Goal: Learn about a topic

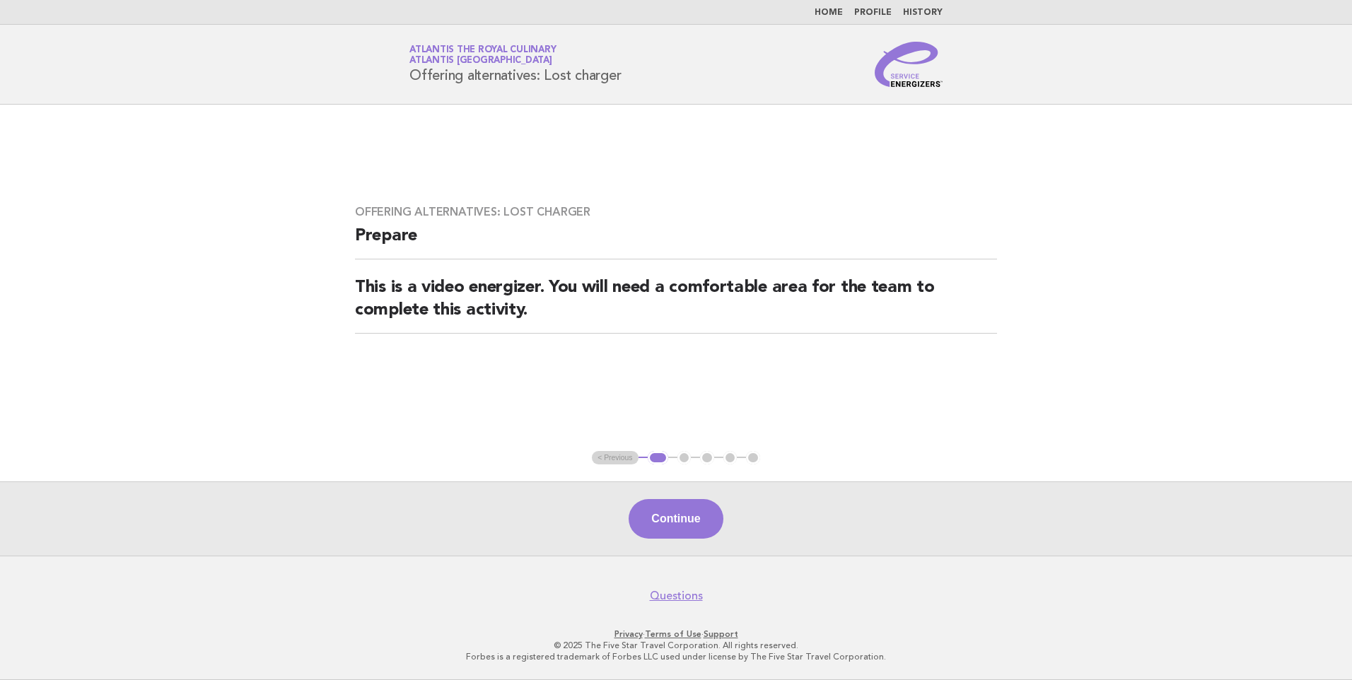
click at [823, 10] on link "Home" at bounding box center [829, 12] width 28 height 8
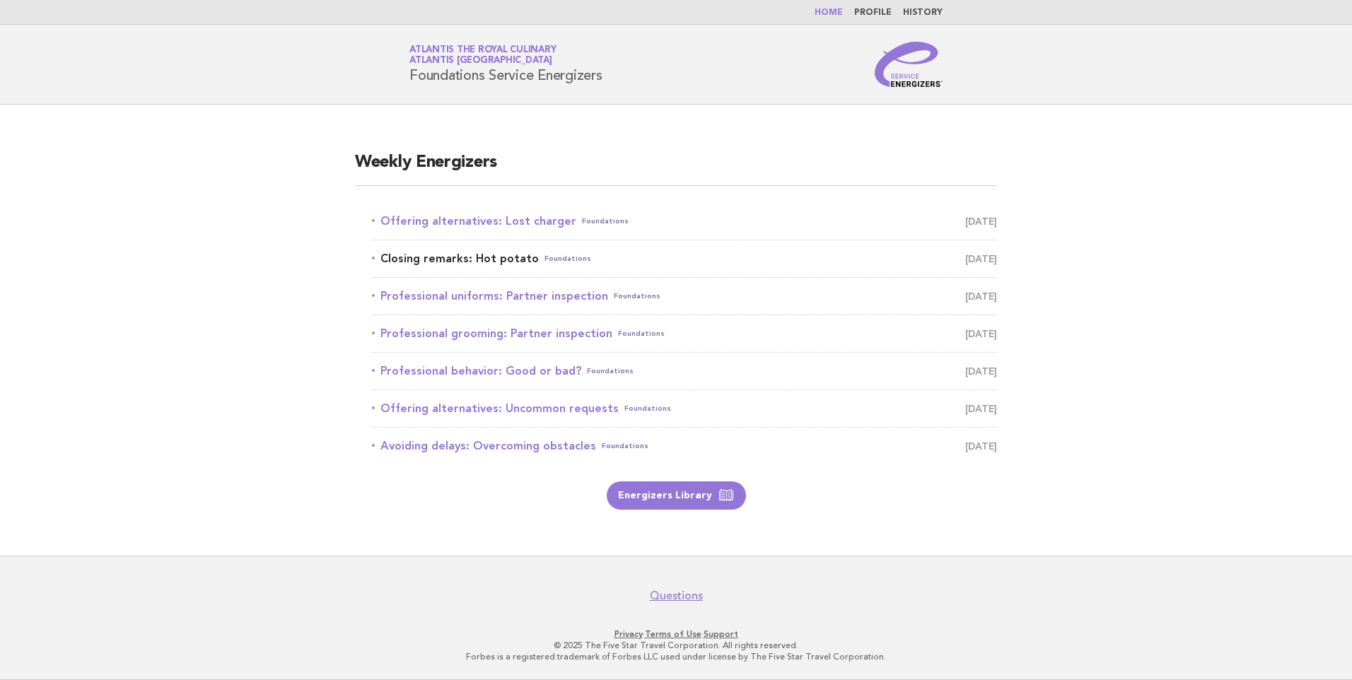
click at [462, 253] on link "Closing remarks: Hot potato Foundations [DATE]" at bounding box center [684, 259] width 625 height 20
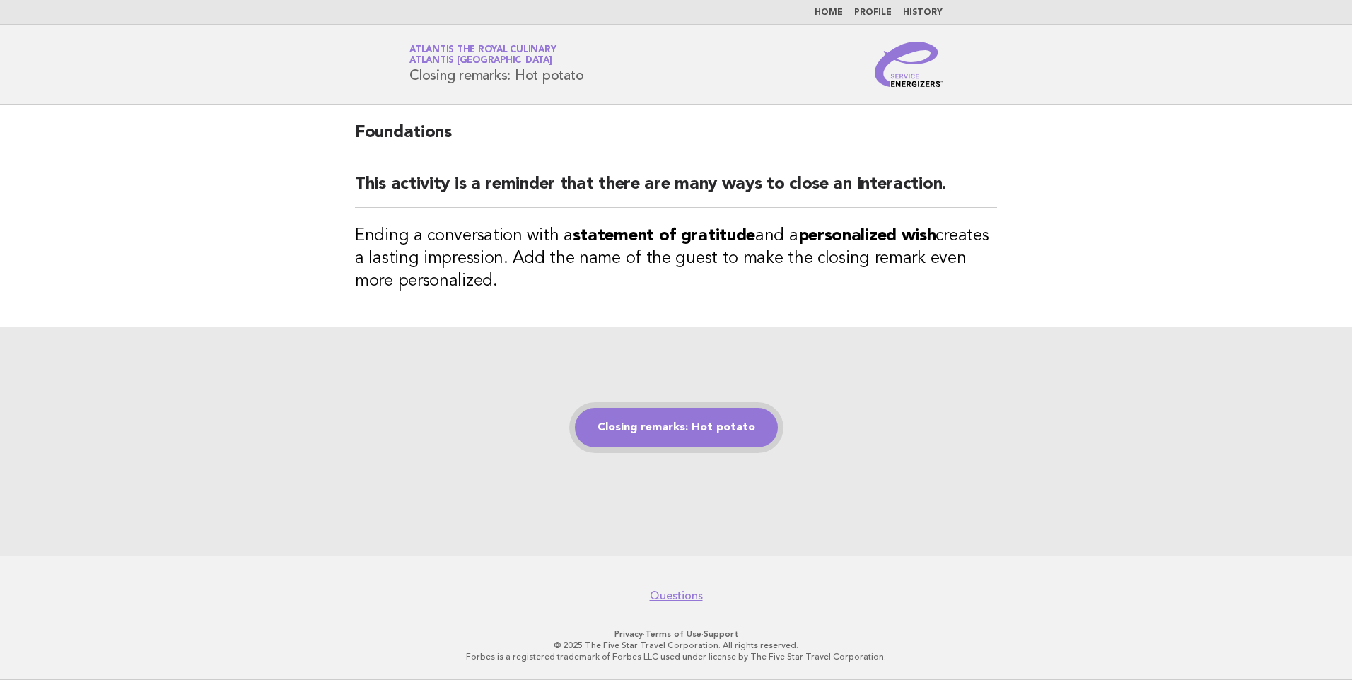
click at [637, 428] on link "Closing remarks: Hot potato" at bounding box center [676, 428] width 203 height 40
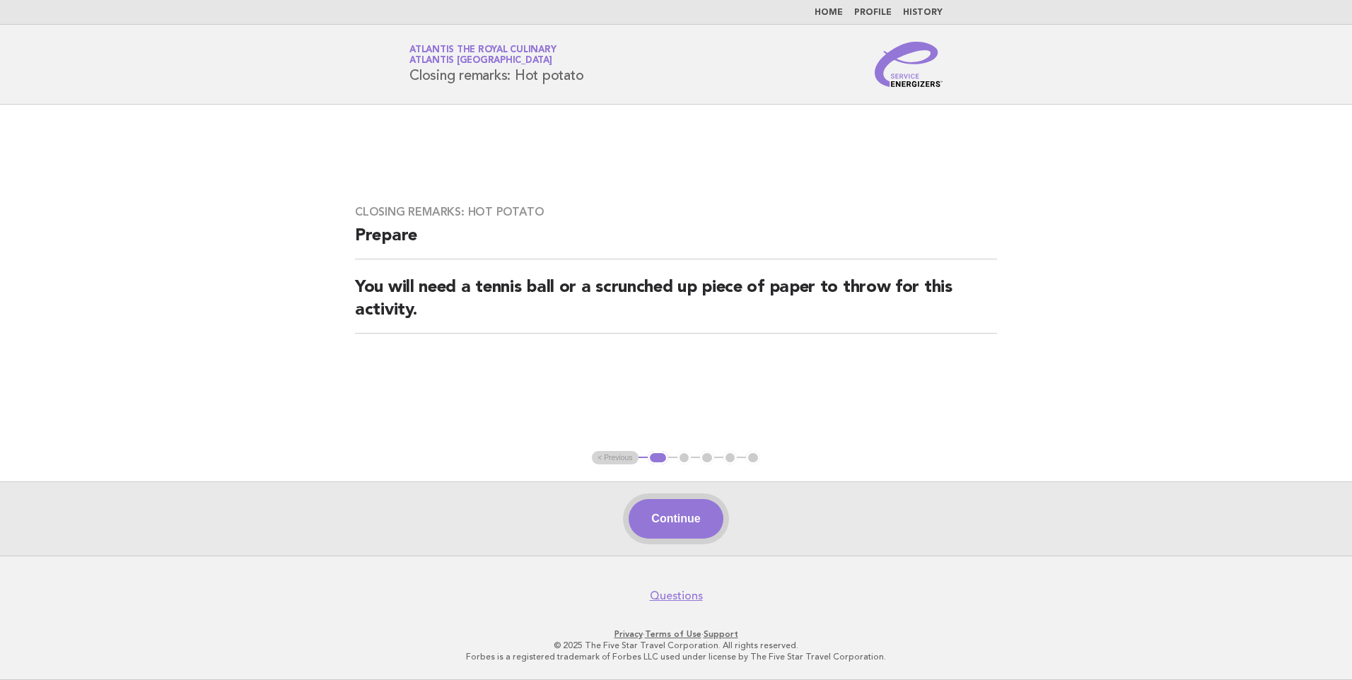
click at [723, 523] on button "Continue" at bounding box center [676, 519] width 94 height 40
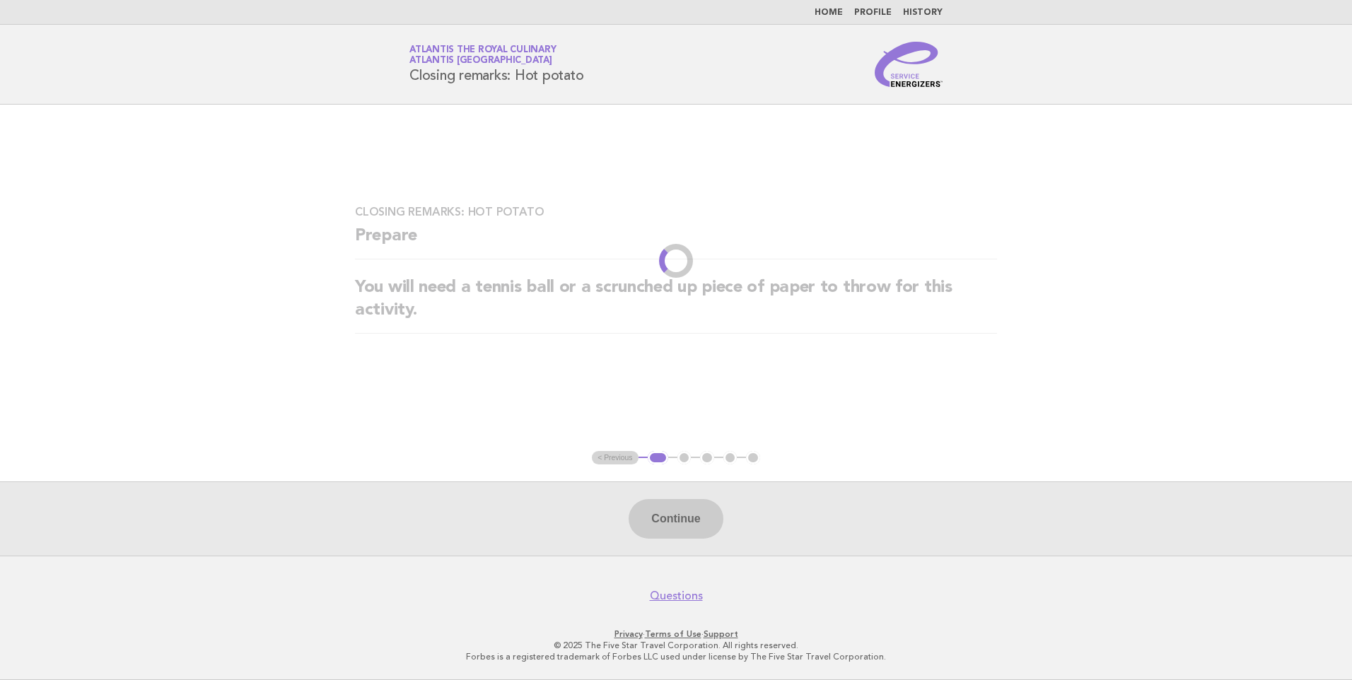
click at [652, 518] on div "Continue" at bounding box center [676, 519] width 1352 height 74
click at [666, 324] on h2 "You will need a tennis ball or a scrunched up piece of paper to throw for this …" at bounding box center [676, 304] width 642 height 57
drag, startPoint x: 675, startPoint y: 225, endPoint x: 670, endPoint y: 233, distance: 9.2
click at [672, 229] on h2 "Prepare" at bounding box center [676, 242] width 642 height 35
click at [670, 232] on h2 "Prepare" at bounding box center [676, 242] width 642 height 35
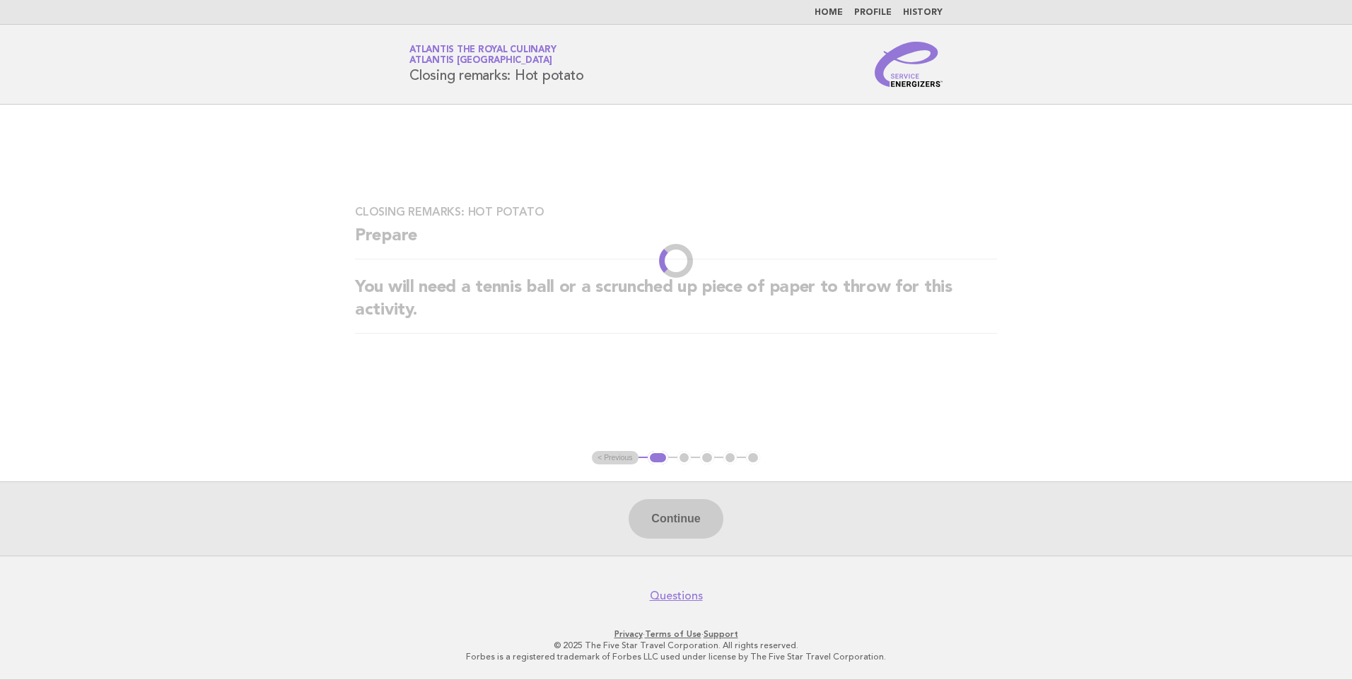
click at [670, 232] on h2 "Prepare" at bounding box center [676, 242] width 642 height 35
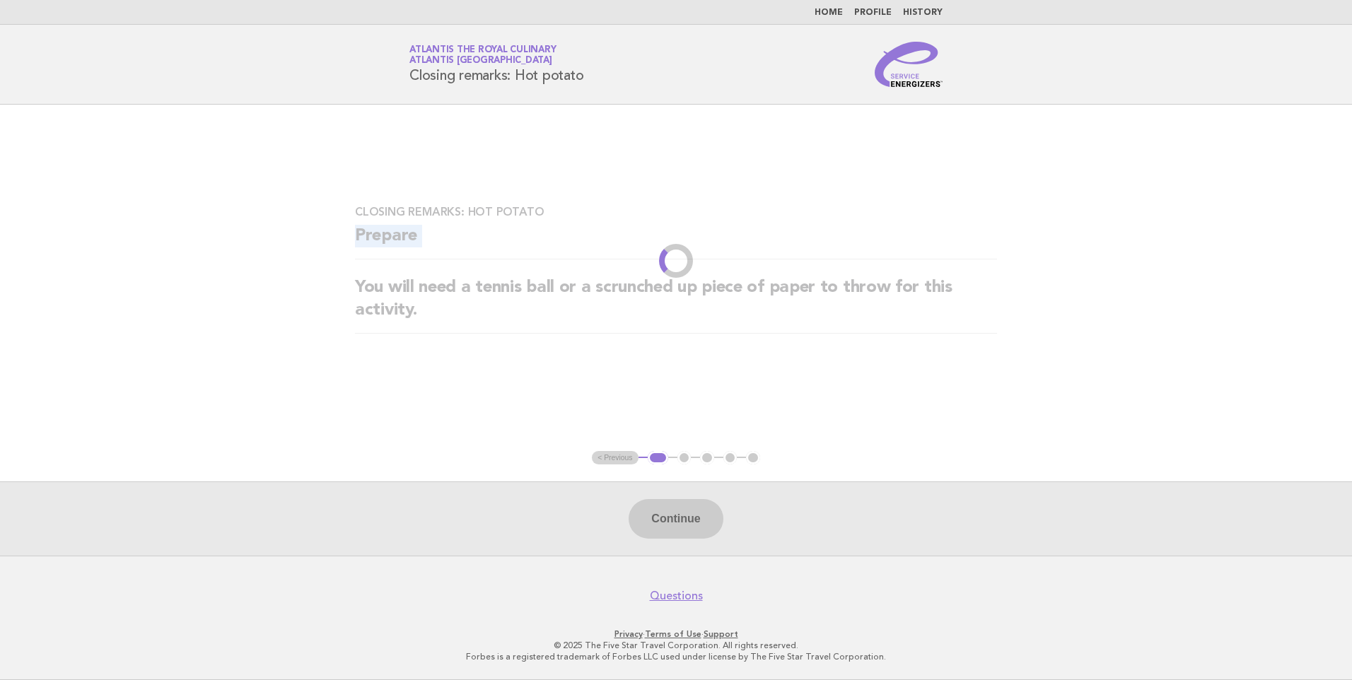
drag, startPoint x: 670, startPoint y: 232, endPoint x: 849, endPoint y: 249, distance: 179.0
click at [849, 249] on h2 "Prepare" at bounding box center [676, 242] width 642 height 35
click at [496, 196] on div "Closing remarks: Hot potato Prepare You will need a tennis ball or a scrunched …" at bounding box center [676, 278] width 676 height 180
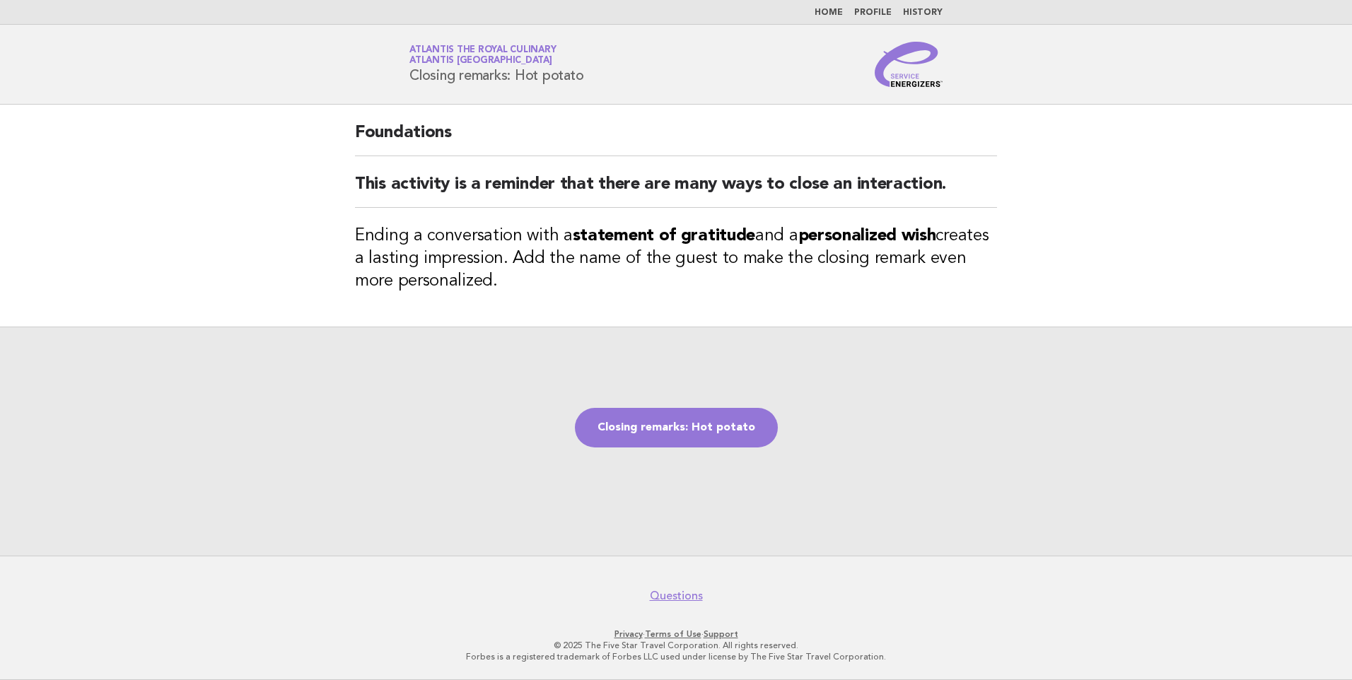
click at [829, 11] on link "Home" at bounding box center [829, 12] width 28 height 8
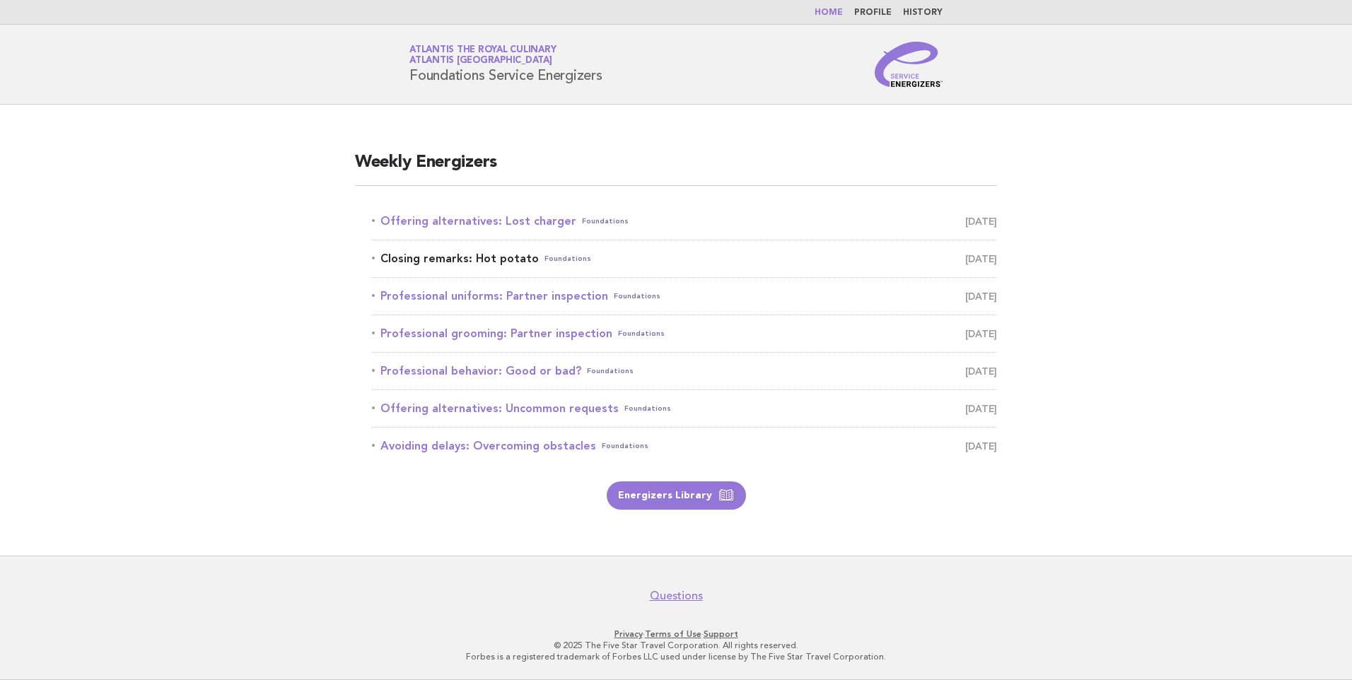
click at [468, 261] on link "Closing remarks: Hot potato Foundations [DATE]" at bounding box center [684, 259] width 625 height 20
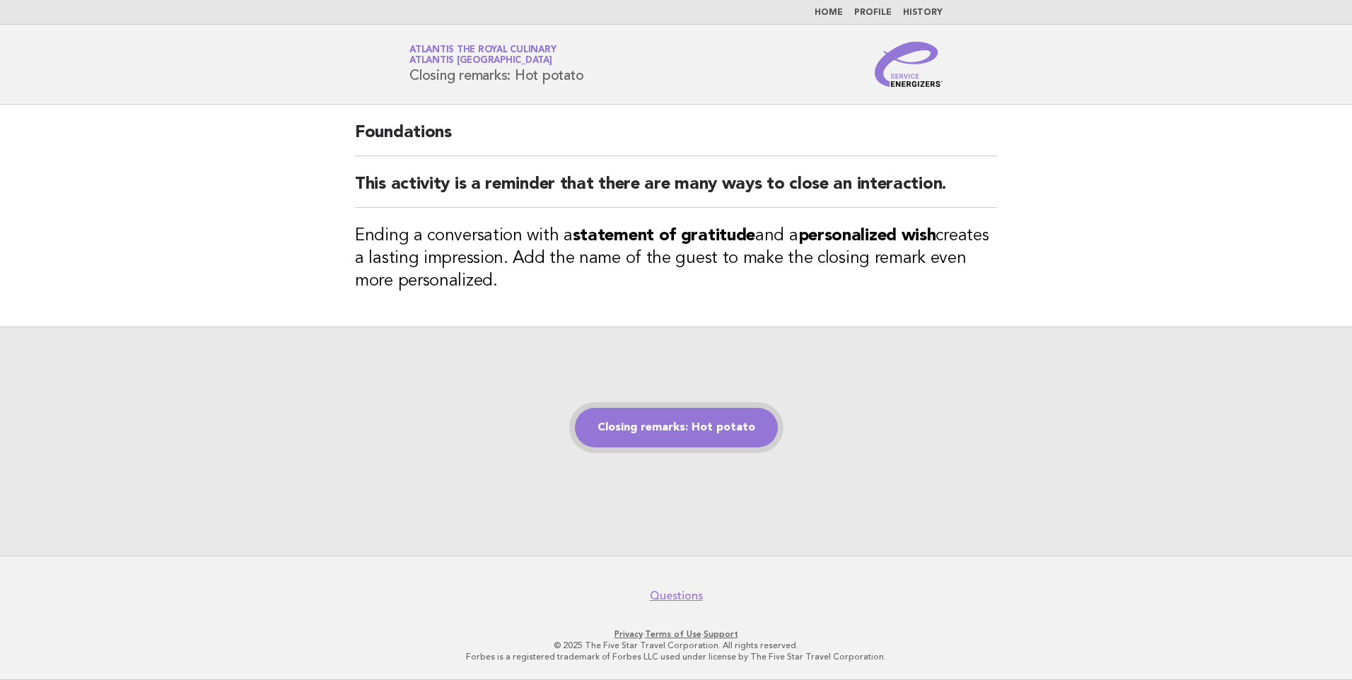
click at [635, 429] on link "Closing remarks: Hot potato" at bounding box center [676, 428] width 203 height 40
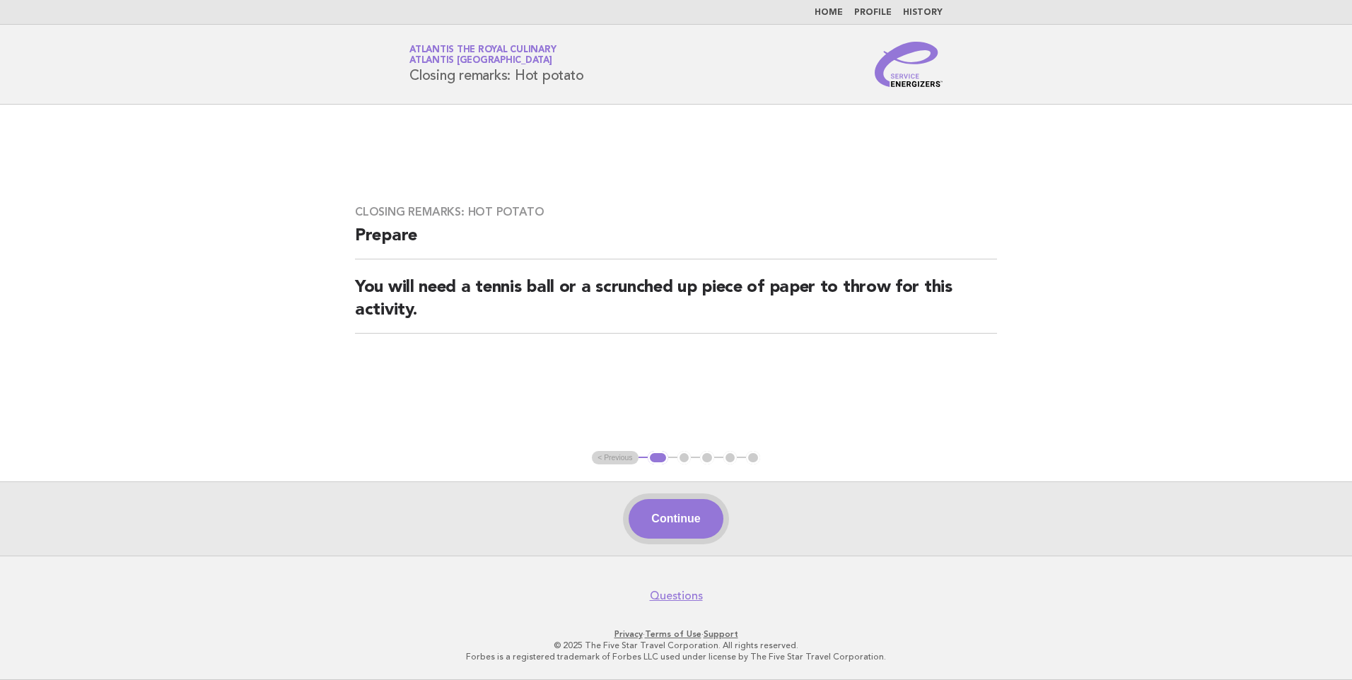
click at [660, 529] on button "Continue" at bounding box center [676, 519] width 94 height 40
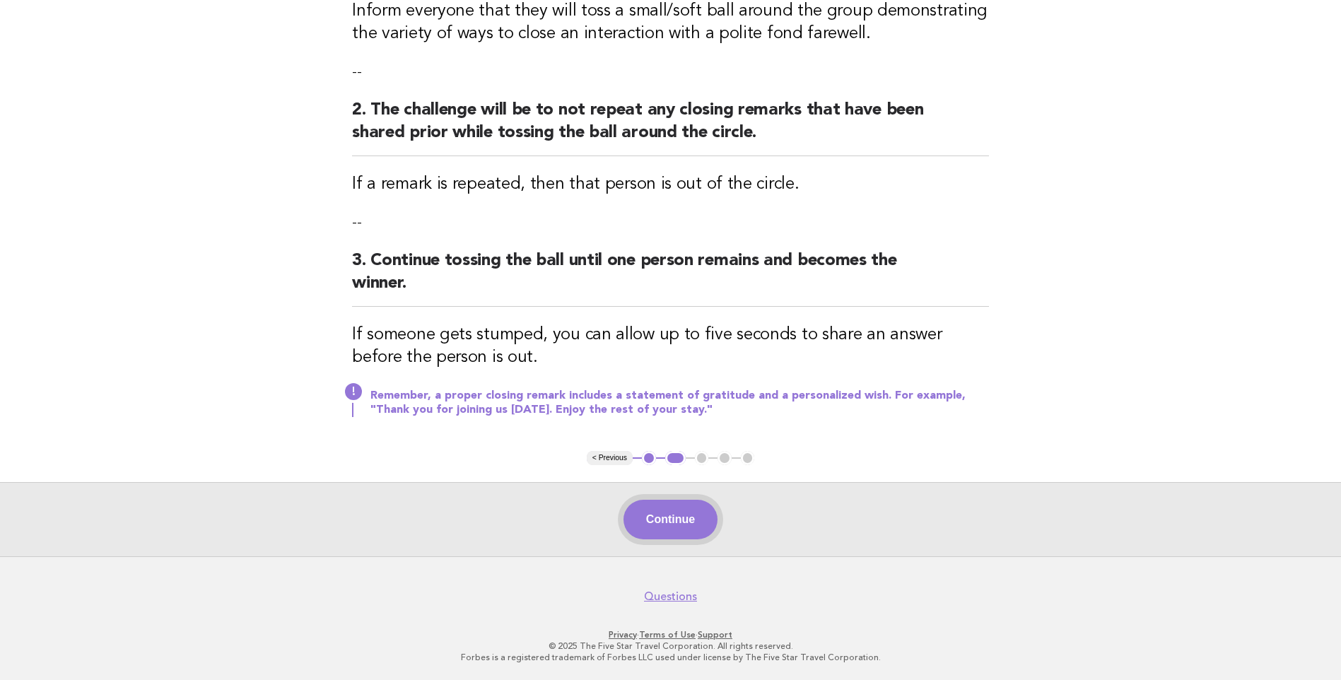
click at [703, 533] on button "Continue" at bounding box center [671, 520] width 94 height 40
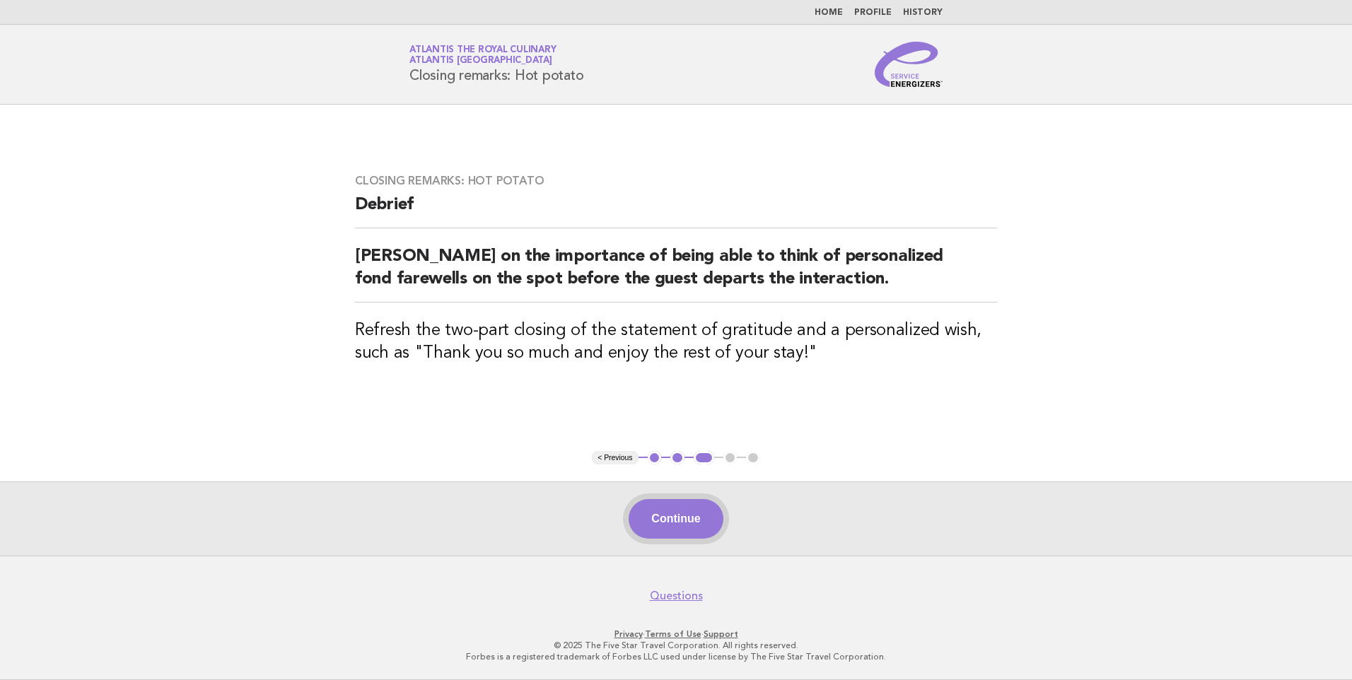
click at [690, 531] on button "Continue" at bounding box center [676, 519] width 94 height 40
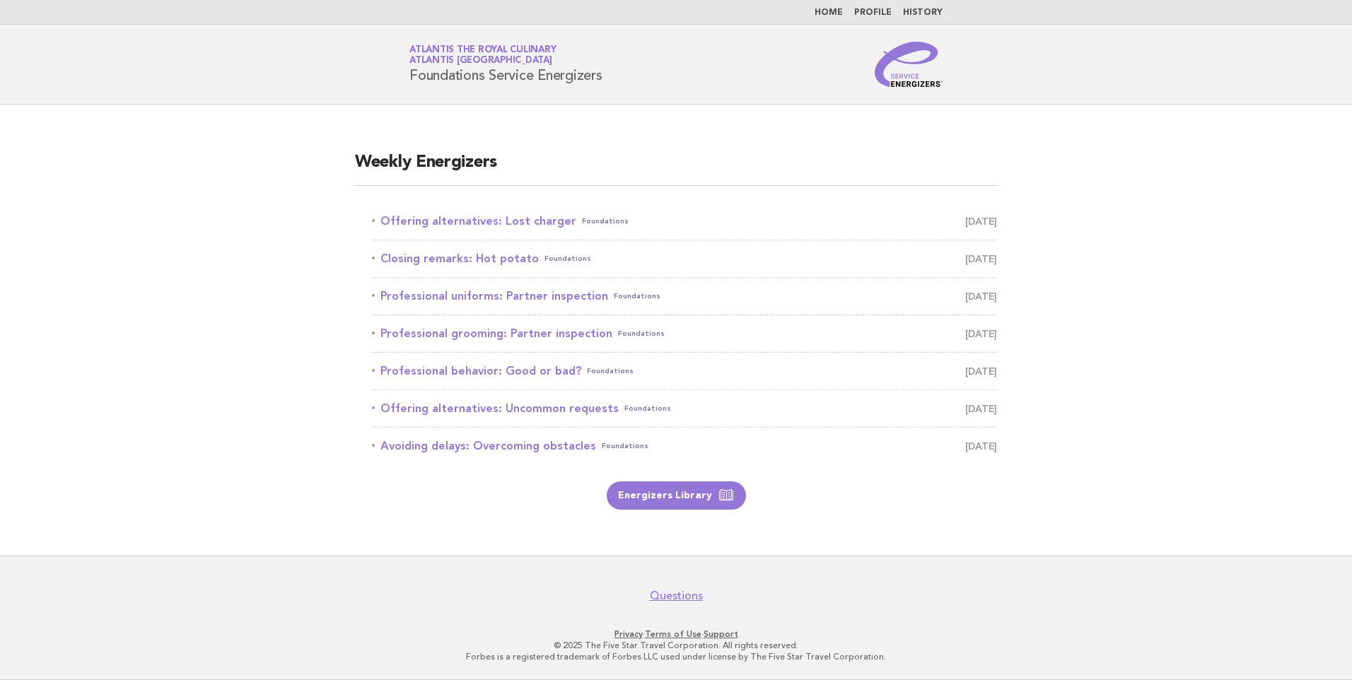
click at [835, 9] on link "Home" at bounding box center [829, 12] width 28 height 8
click at [450, 260] on link "Closing remarks: Hot potato Foundations [DATE]" at bounding box center [684, 259] width 625 height 20
click at [452, 258] on link "Closing remarks: Hot potato Foundations September 30" at bounding box center [684, 259] width 625 height 20
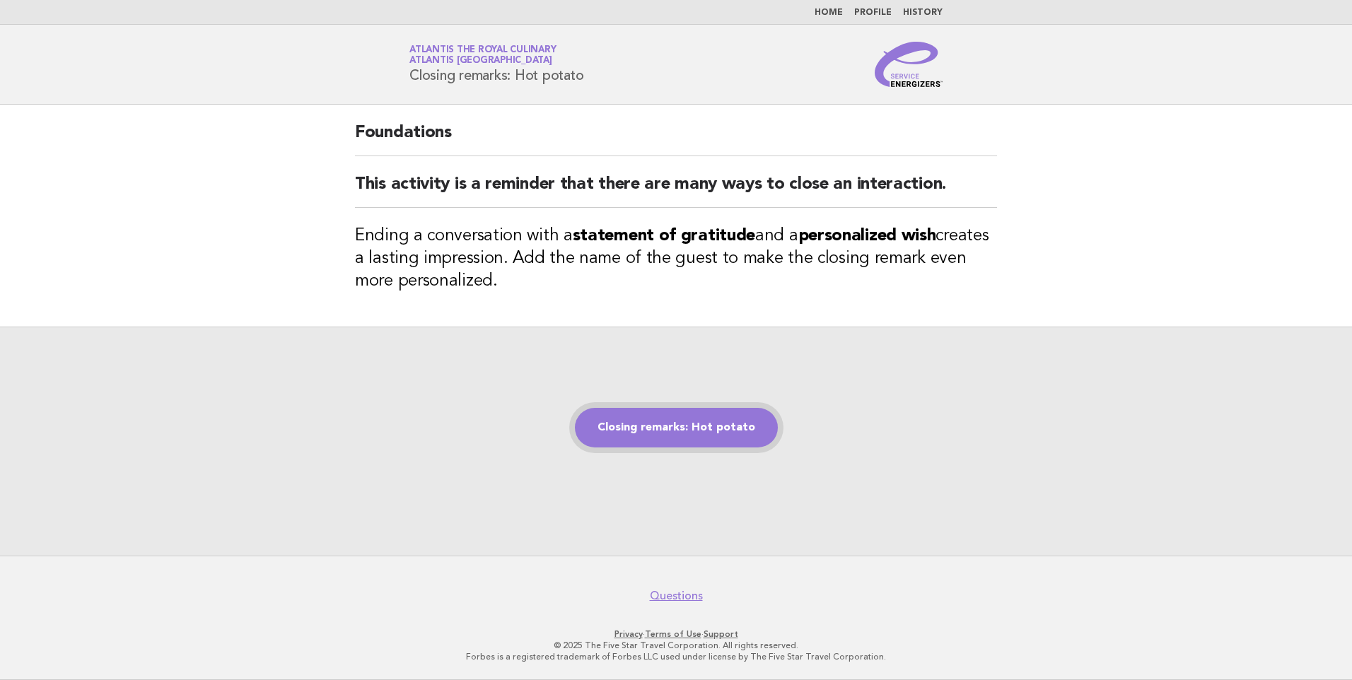
click at [687, 429] on link "Closing remarks: Hot potato" at bounding box center [676, 428] width 203 height 40
